Goal: Task Accomplishment & Management: Manage account settings

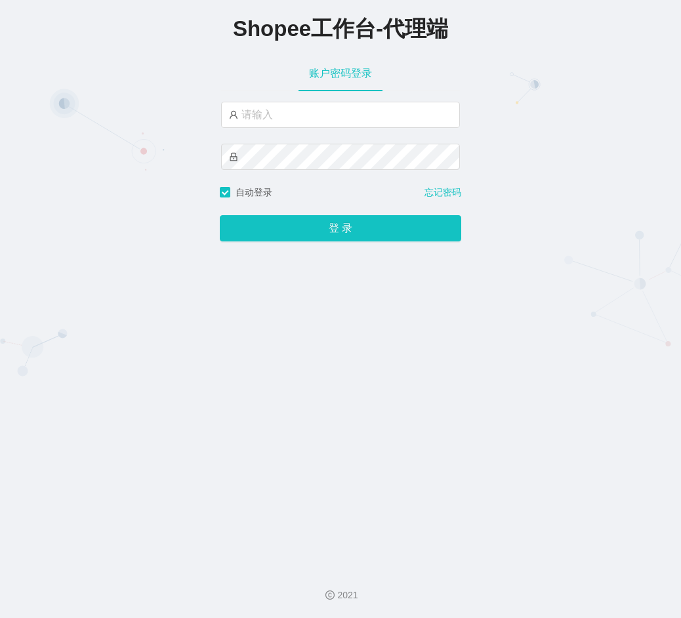
type input "永赚986"
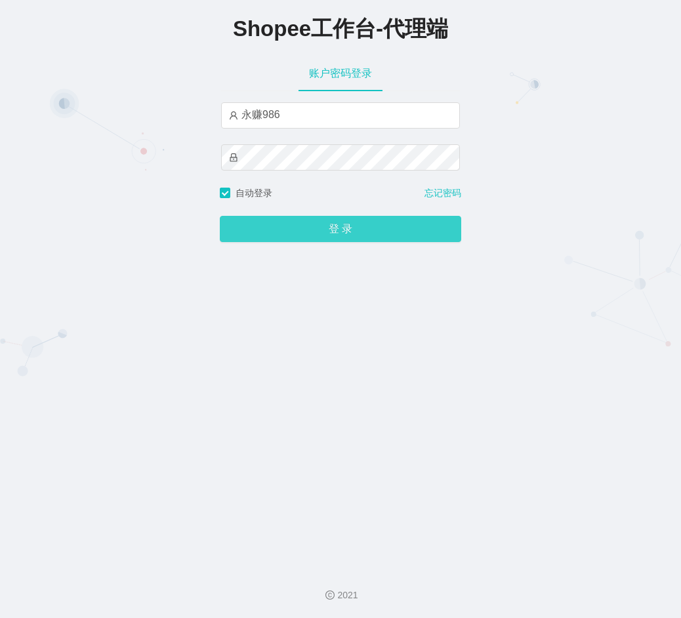
click at [327, 237] on button "登 录" at bounding box center [340, 229] width 241 height 26
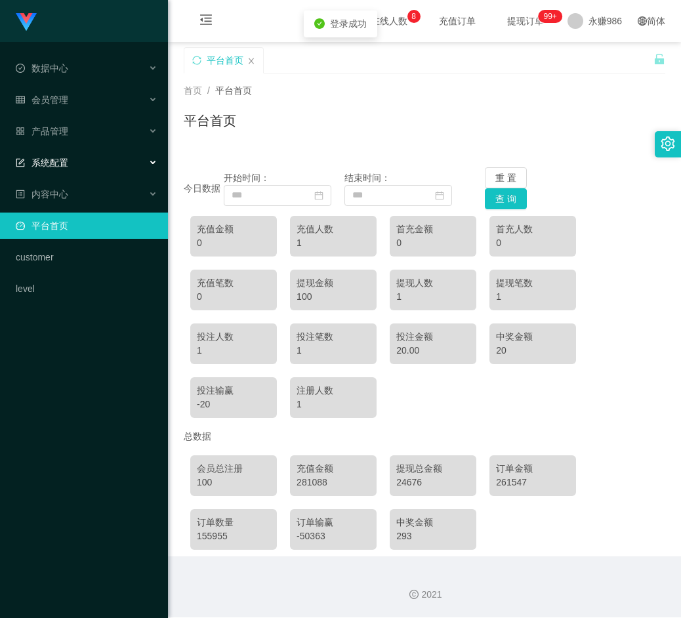
click at [107, 162] on div "系统配置" at bounding box center [84, 163] width 168 height 26
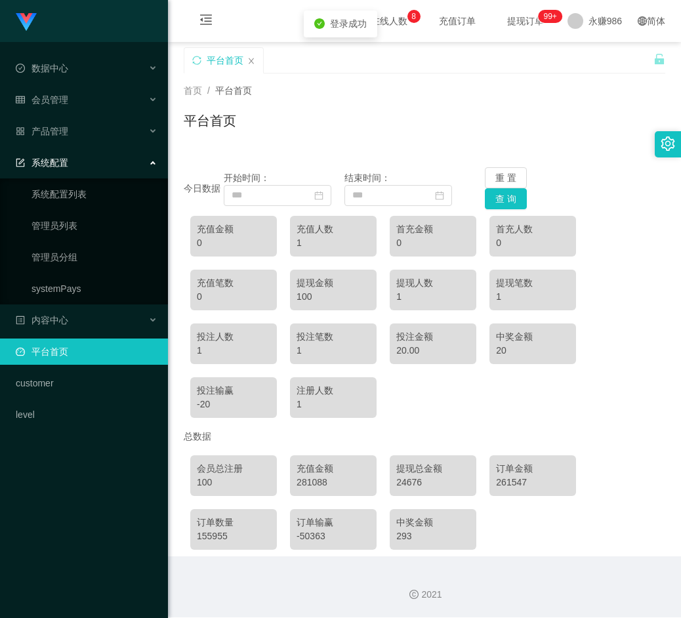
click at [89, 168] on div "系统配置" at bounding box center [84, 163] width 168 height 26
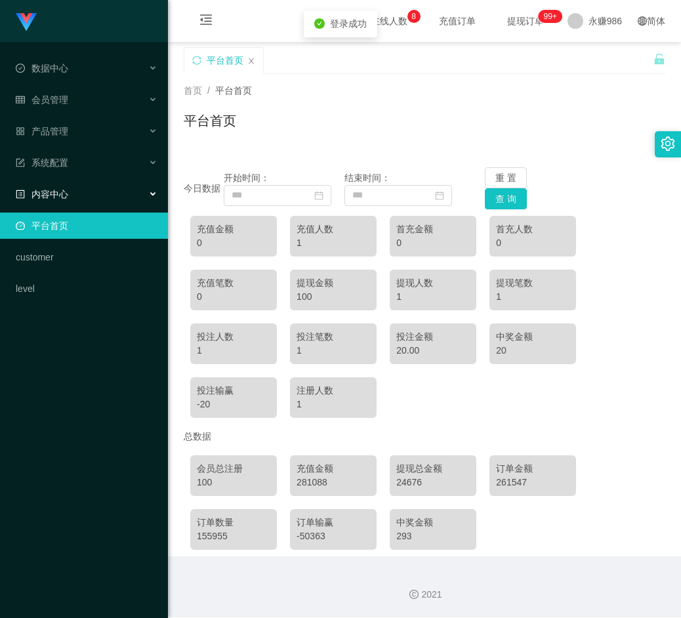
click at [90, 205] on div "内容中心" at bounding box center [84, 194] width 168 height 26
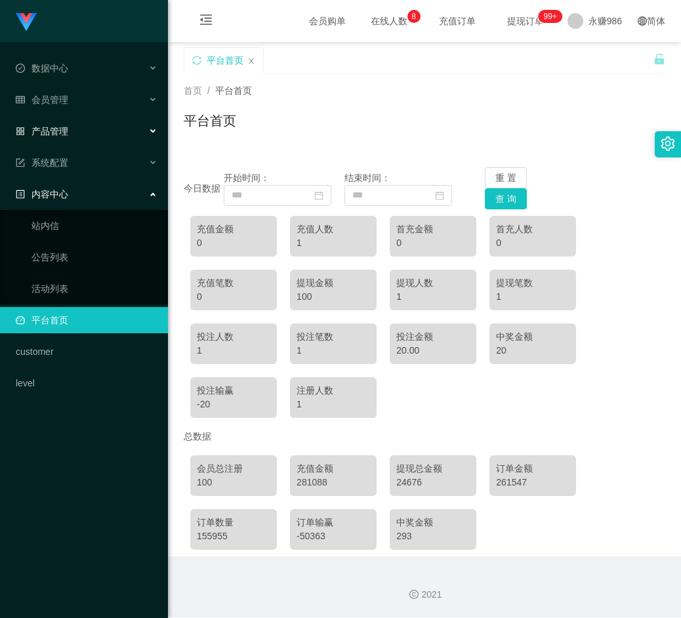
click at [102, 127] on div "产品管理" at bounding box center [84, 131] width 168 height 26
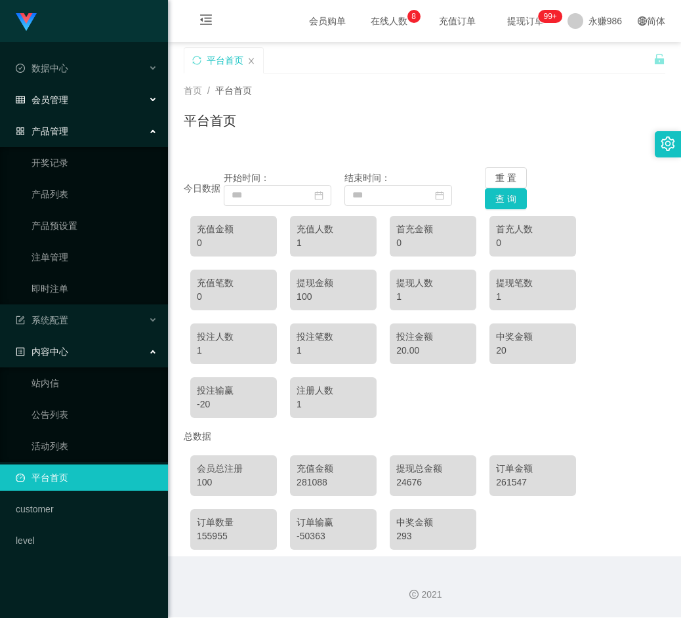
click at [79, 110] on div "会员管理" at bounding box center [84, 100] width 168 height 26
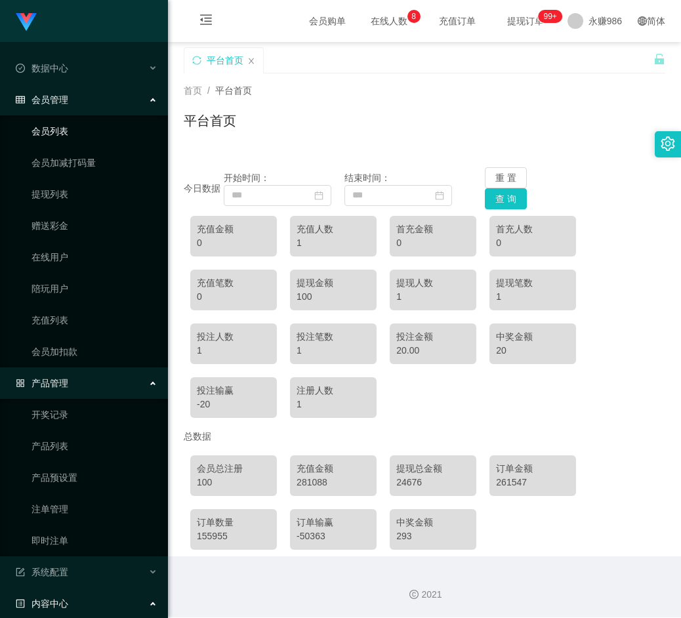
click at [60, 119] on link "会员列表" at bounding box center [94, 131] width 126 height 26
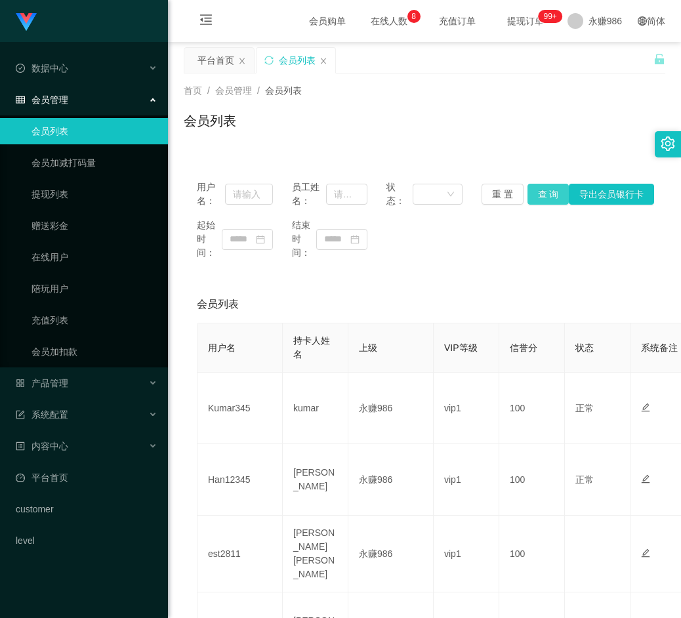
click at [536, 188] on button "查 询" at bounding box center [548, 194] width 42 height 21
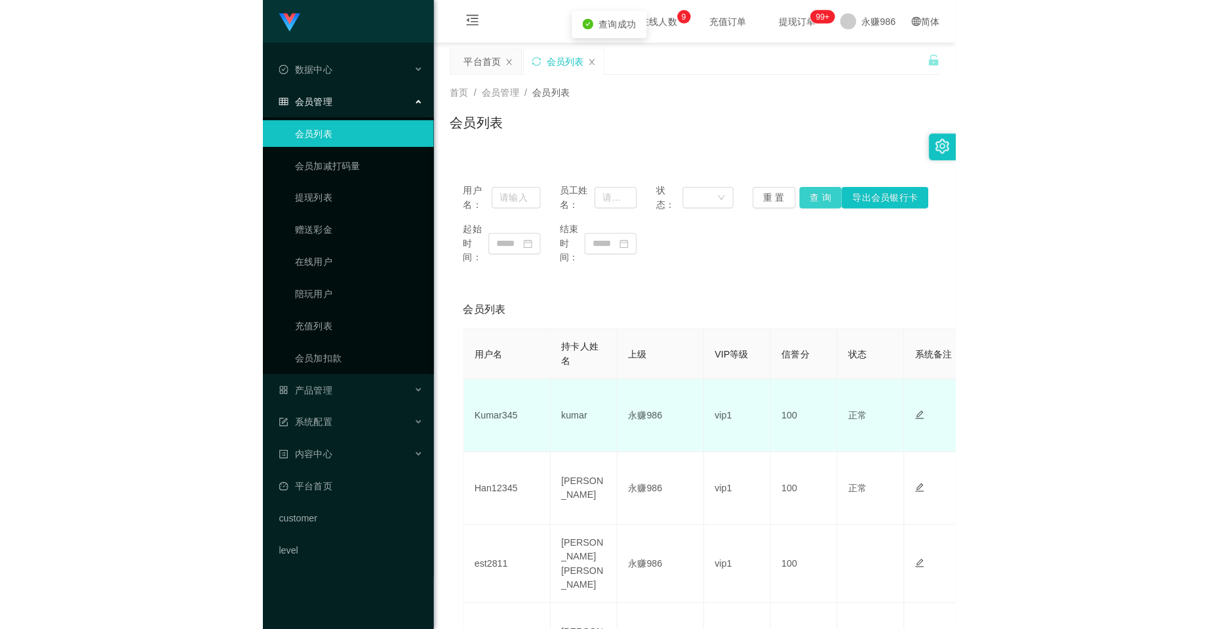
scroll to position [131, 0]
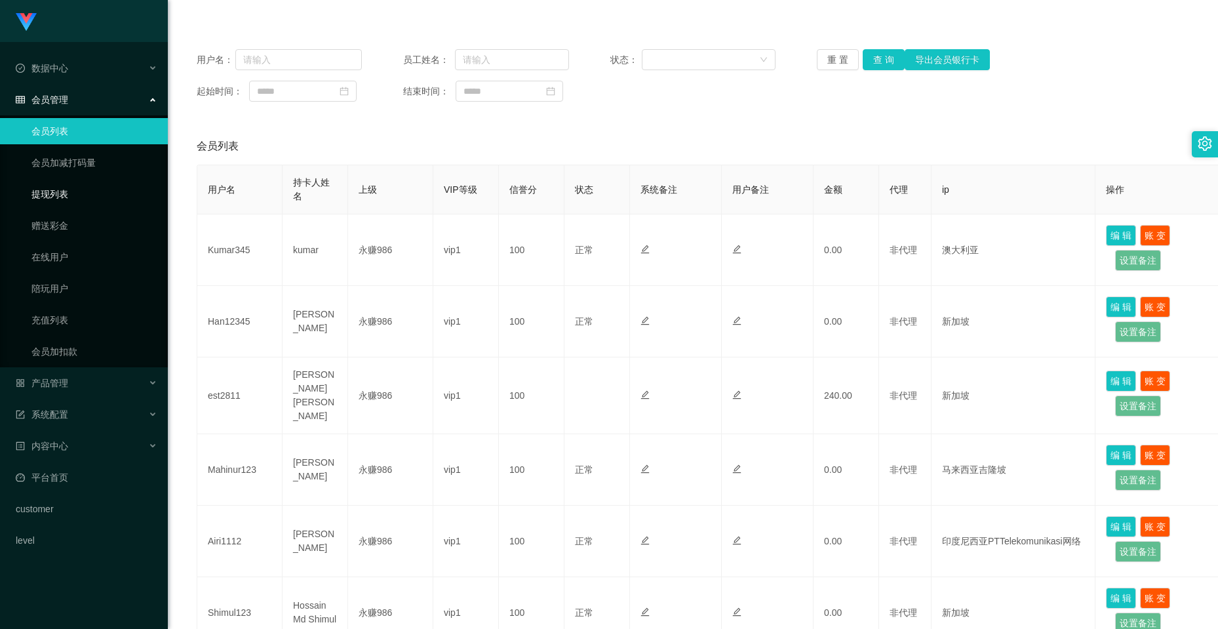
click at [64, 193] on link "提现列表" at bounding box center [94, 194] width 126 height 26
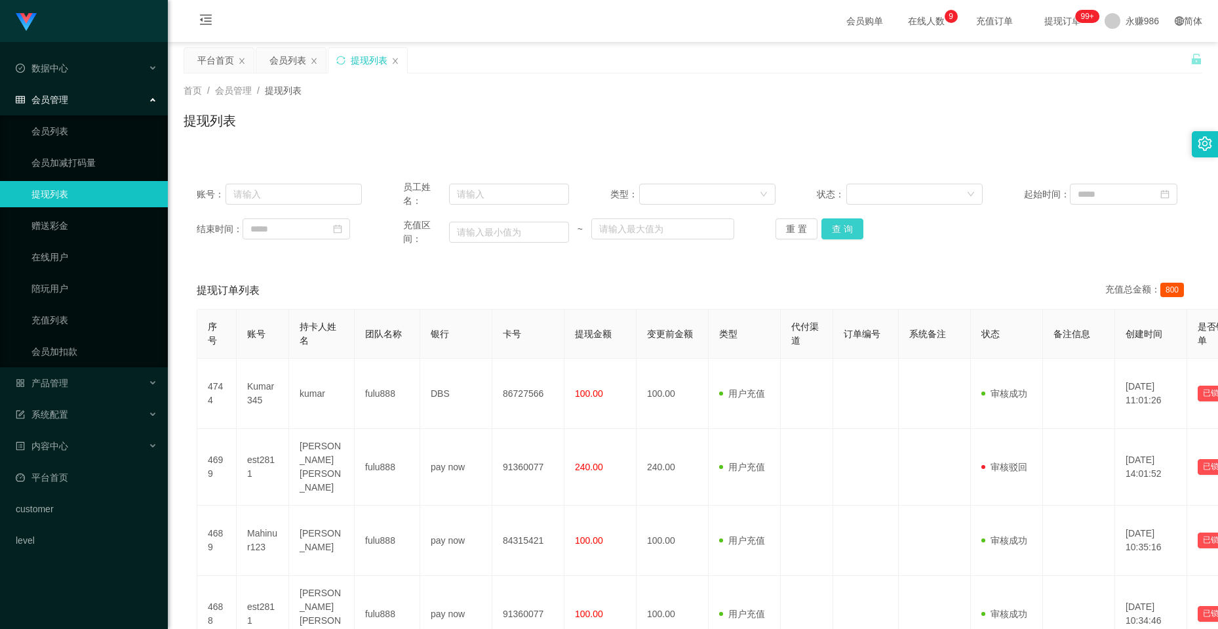
click at [680, 223] on button "查 询" at bounding box center [843, 228] width 42 height 21
click at [680, 224] on button "查 询" at bounding box center [843, 228] width 42 height 21
click at [127, 64] on div "数据中心" at bounding box center [84, 68] width 168 height 26
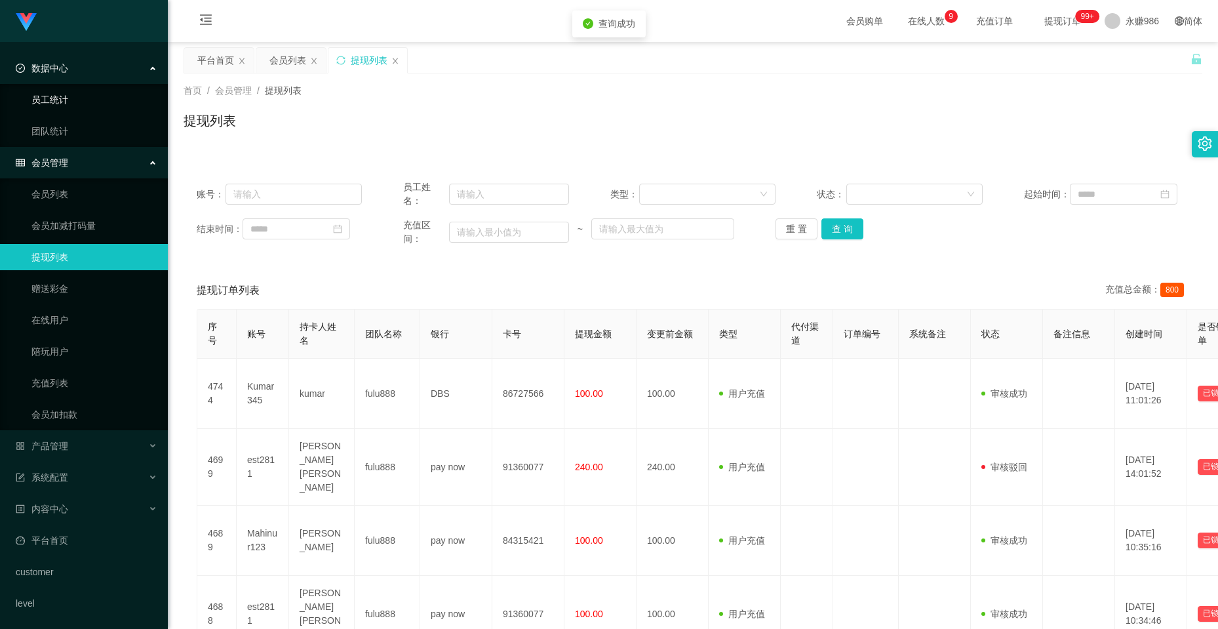
click at [127, 105] on link "员工统计" at bounding box center [94, 100] width 126 height 26
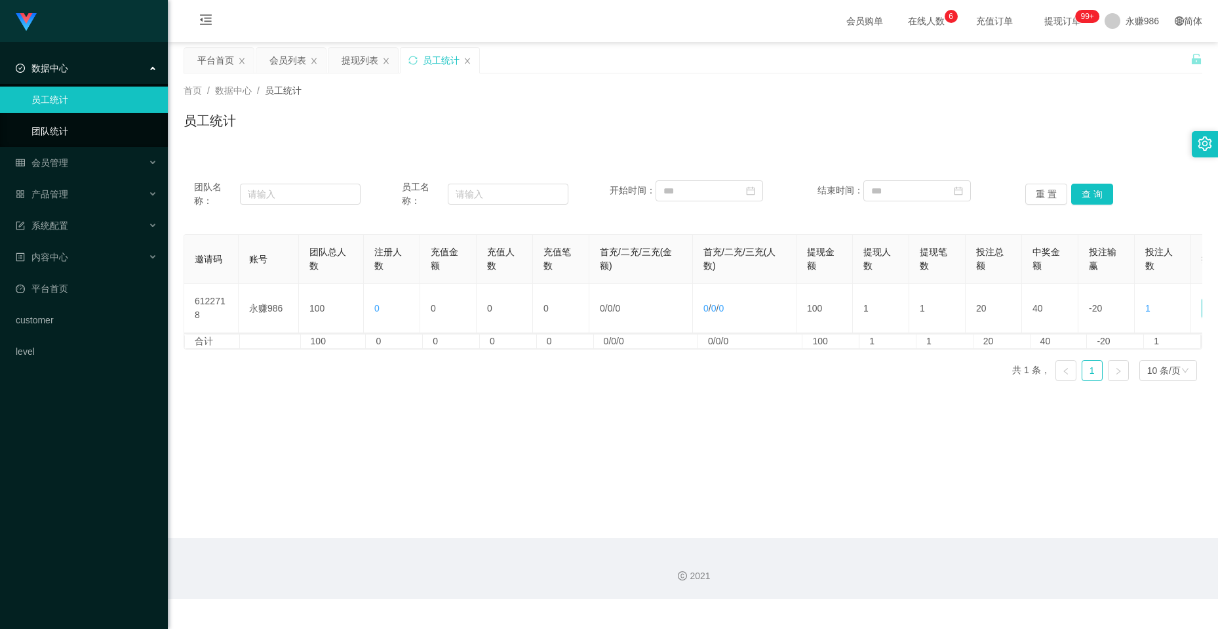
click at [125, 124] on link "团队统计" at bounding box center [94, 131] width 126 height 26
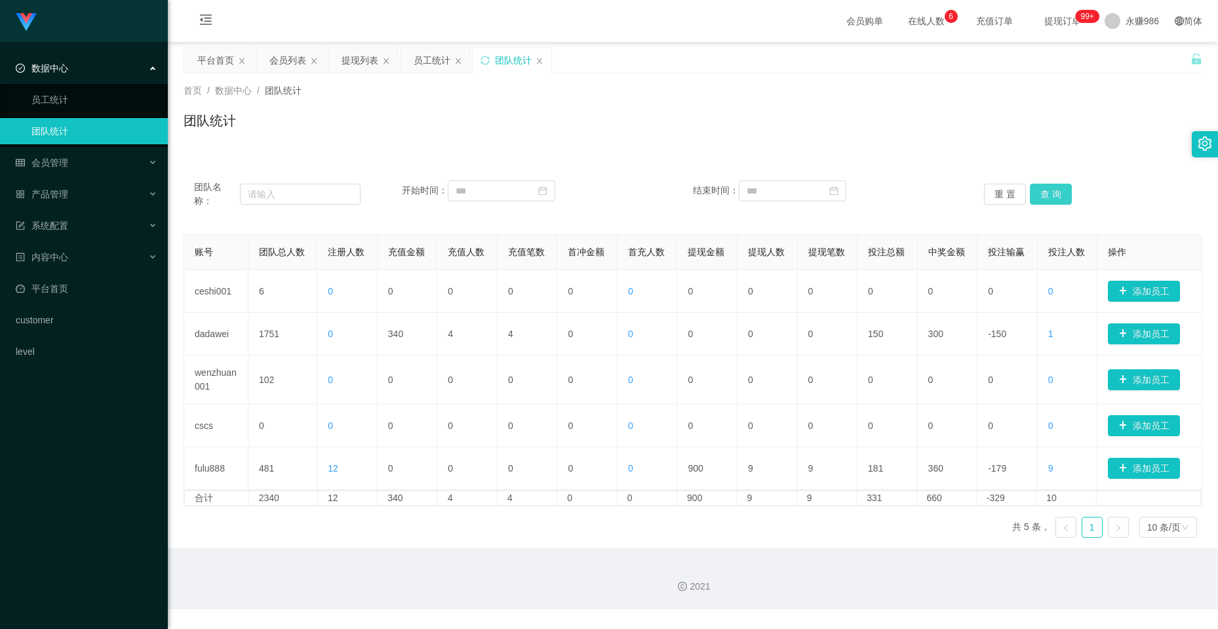
click at [680, 190] on button "查 询" at bounding box center [1051, 194] width 42 height 21
click at [539, 190] on input at bounding box center [502, 190] width 108 height 21
click at [314, 199] on input "text" at bounding box center [300, 194] width 121 height 21
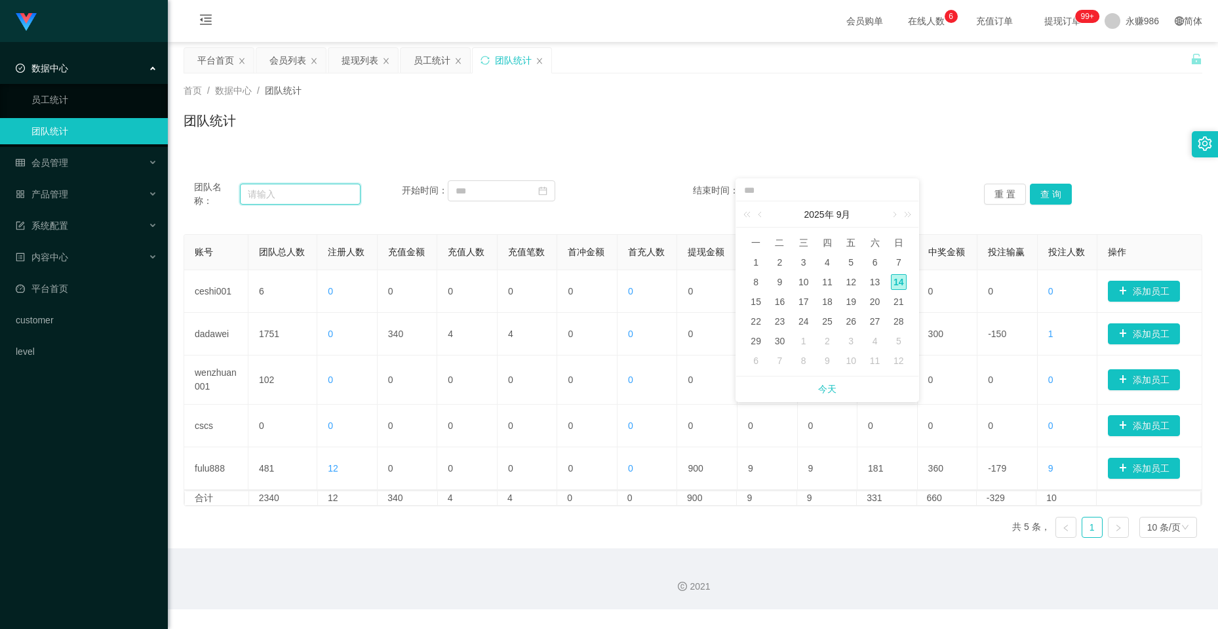
click at [297, 187] on input "text" at bounding box center [300, 194] width 121 height 21
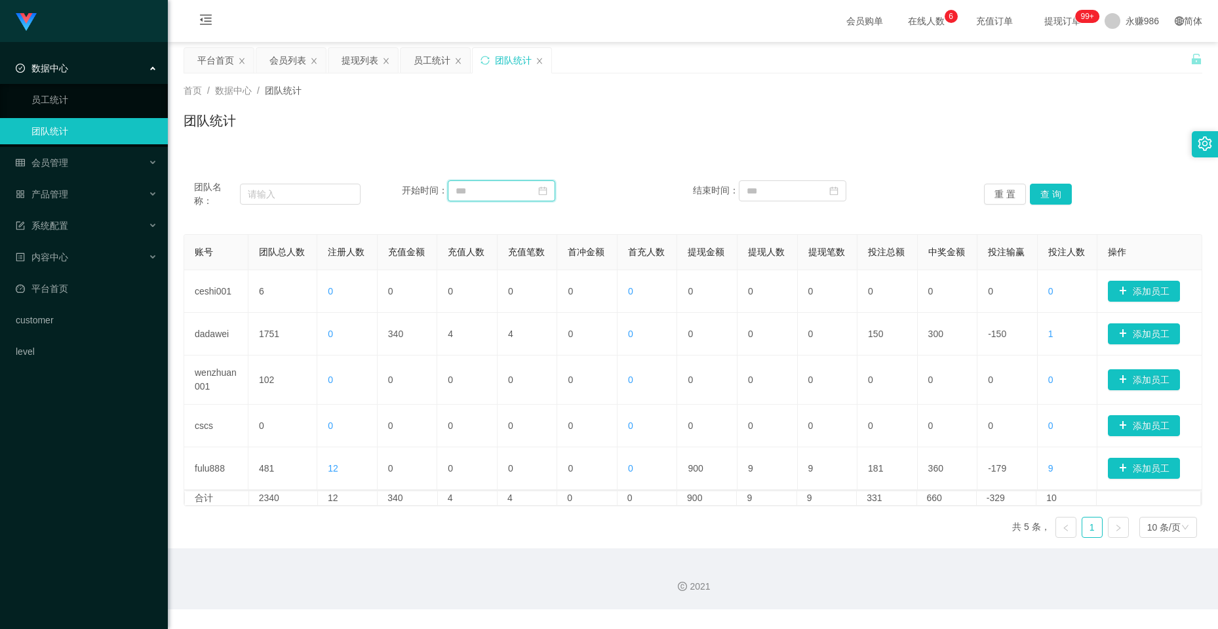
click at [493, 188] on input at bounding box center [502, 190] width 108 height 21
click at [470, 260] on div "1" at bounding box center [467, 262] width 16 height 16
type input "**********"
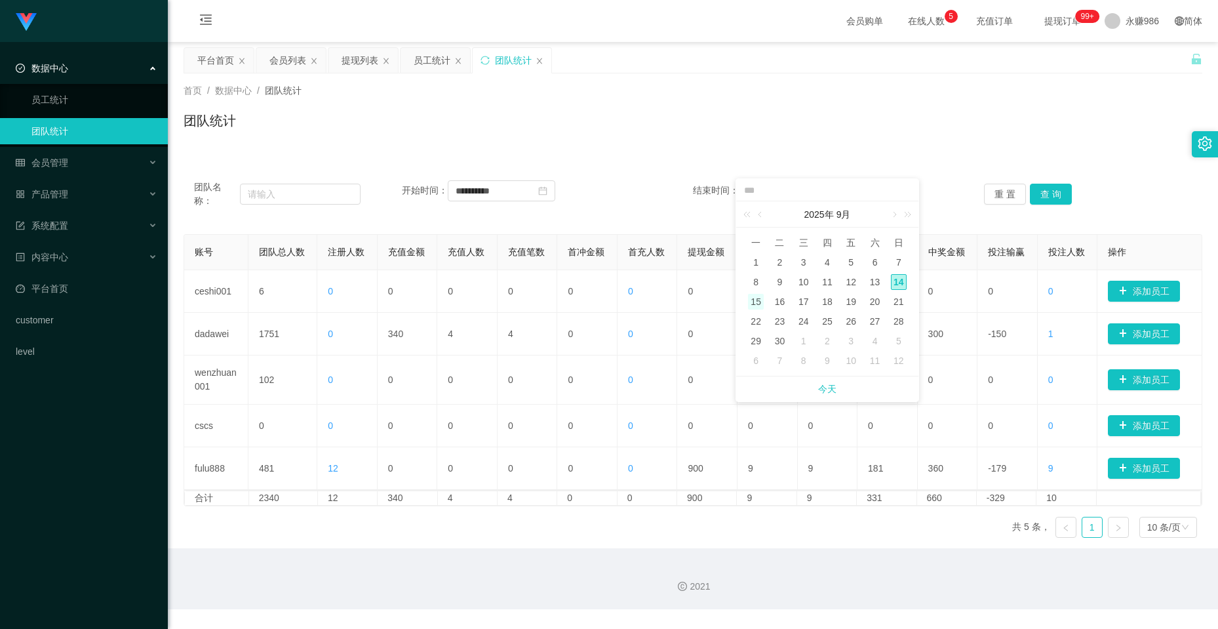
click at [680, 301] on div "15" at bounding box center [756, 302] width 16 height 16
type input "**********"
click at [680, 191] on button "查 询" at bounding box center [1051, 194] width 42 height 21
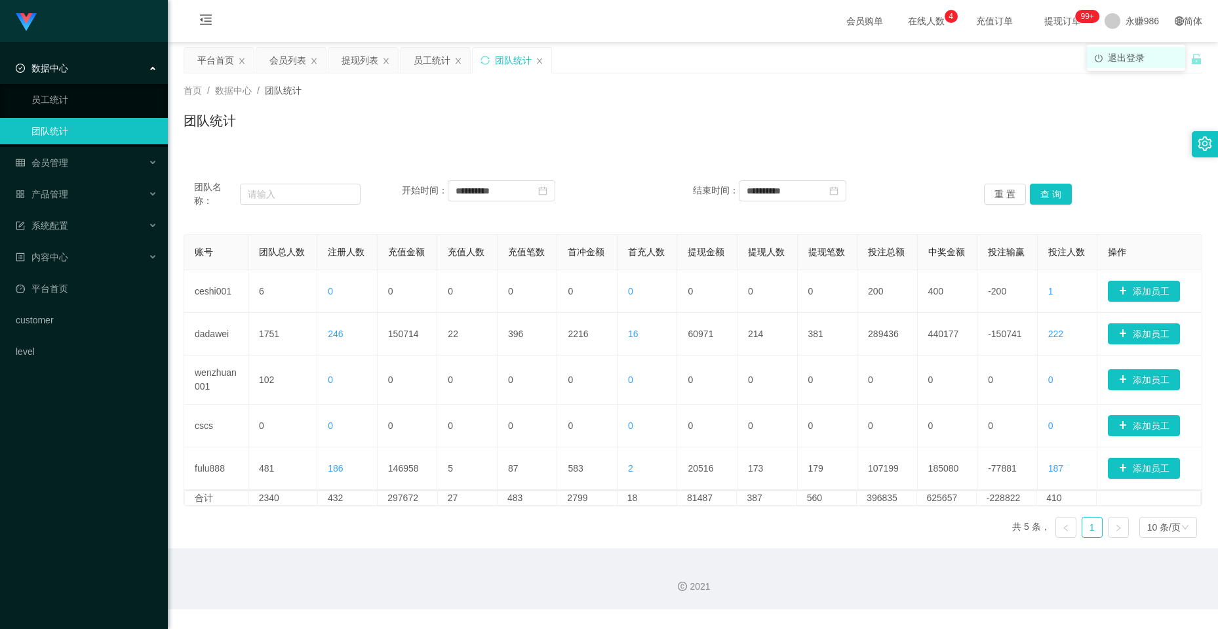
click at [680, 60] on span "退出登录" at bounding box center [1126, 57] width 37 height 10
